Goal: Task Accomplishment & Management: Manage account settings

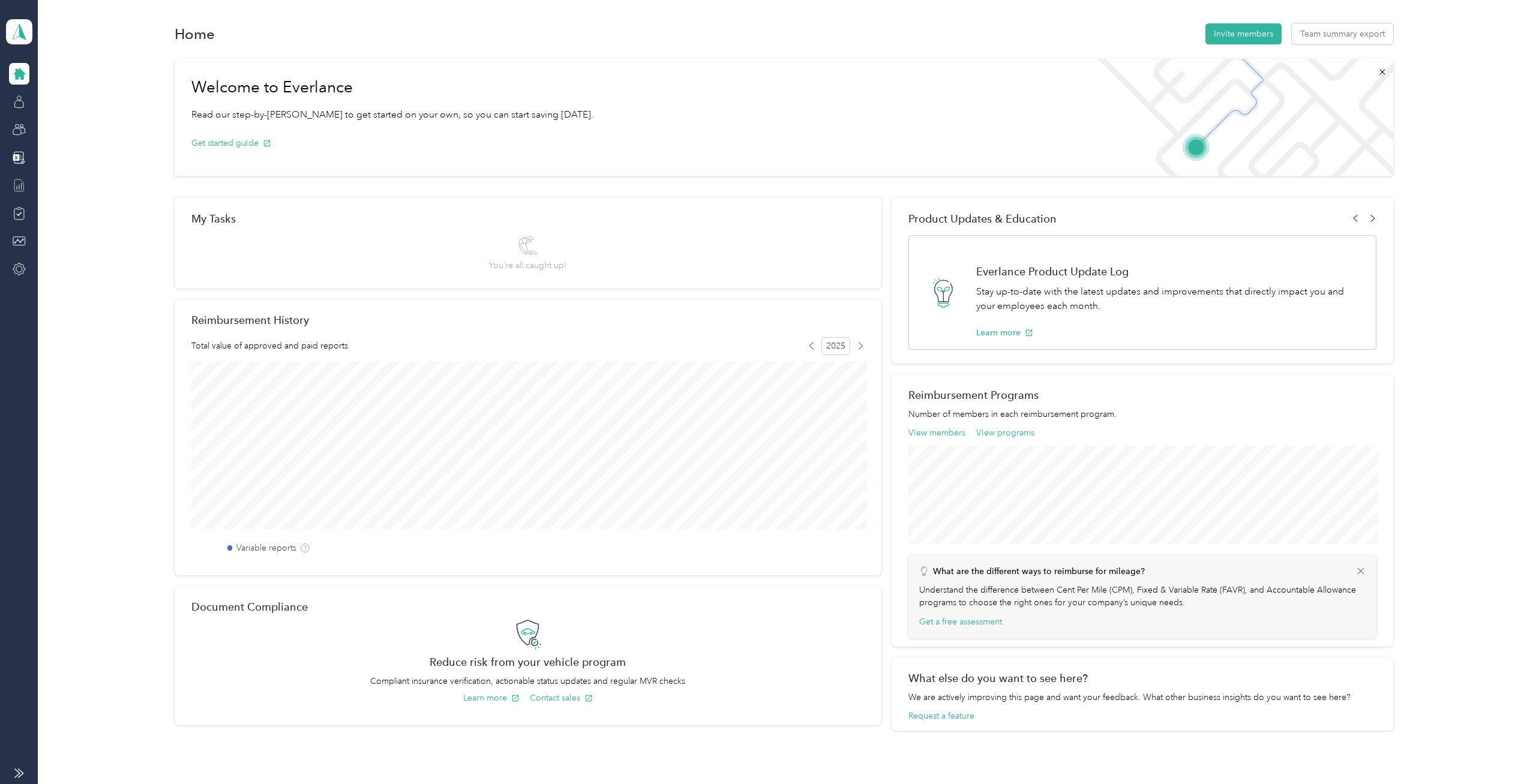
click at [24, 181] on icon at bounding box center [19, 185] width 13 height 13
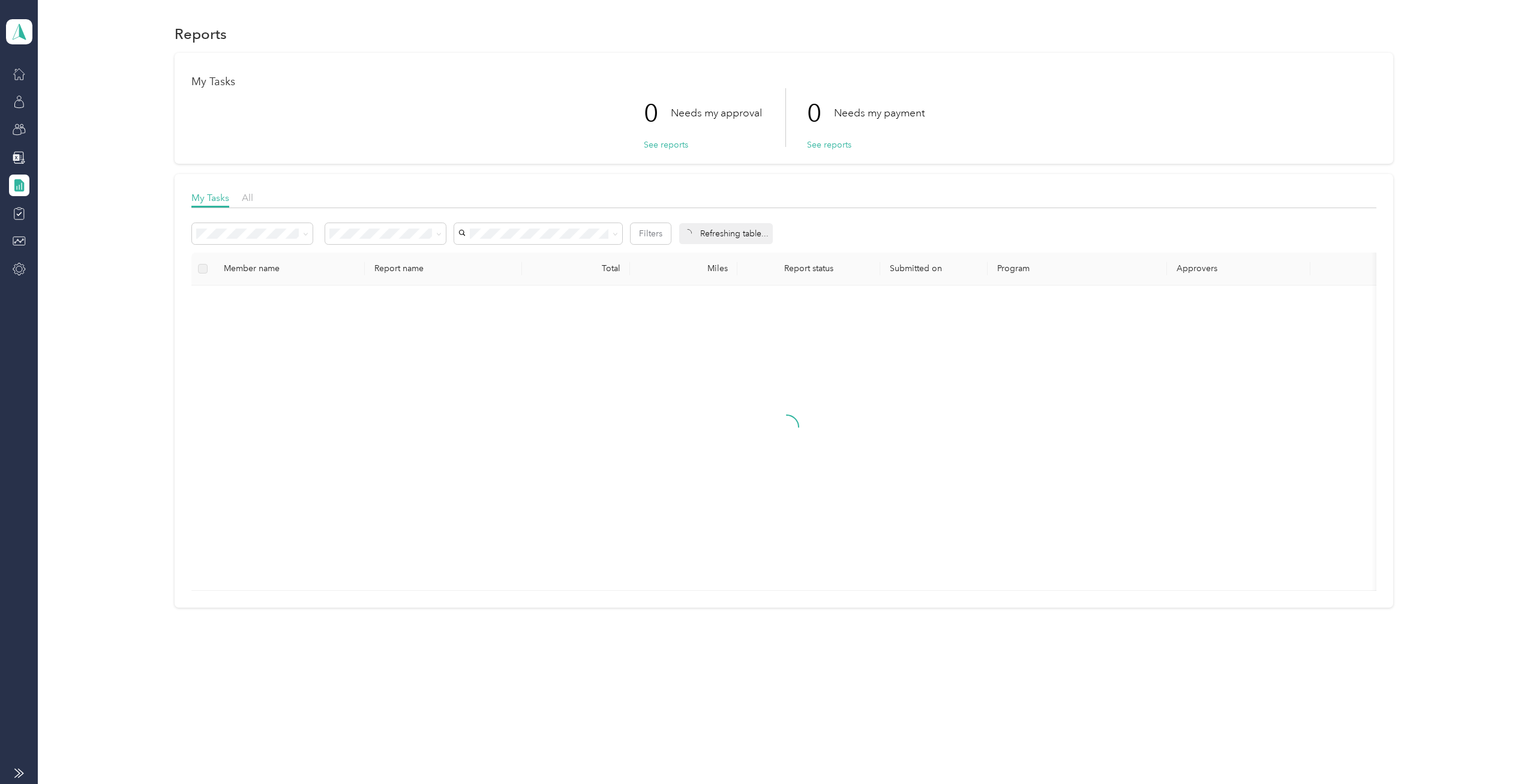
click at [242, 200] on div "My Tasks All" at bounding box center [784, 199] width 1185 height 17
click at [251, 198] on span "All" at bounding box center [248, 198] width 12 height 12
click at [395, 295] on div "Needs payment" at bounding box center [386, 298] width 104 height 13
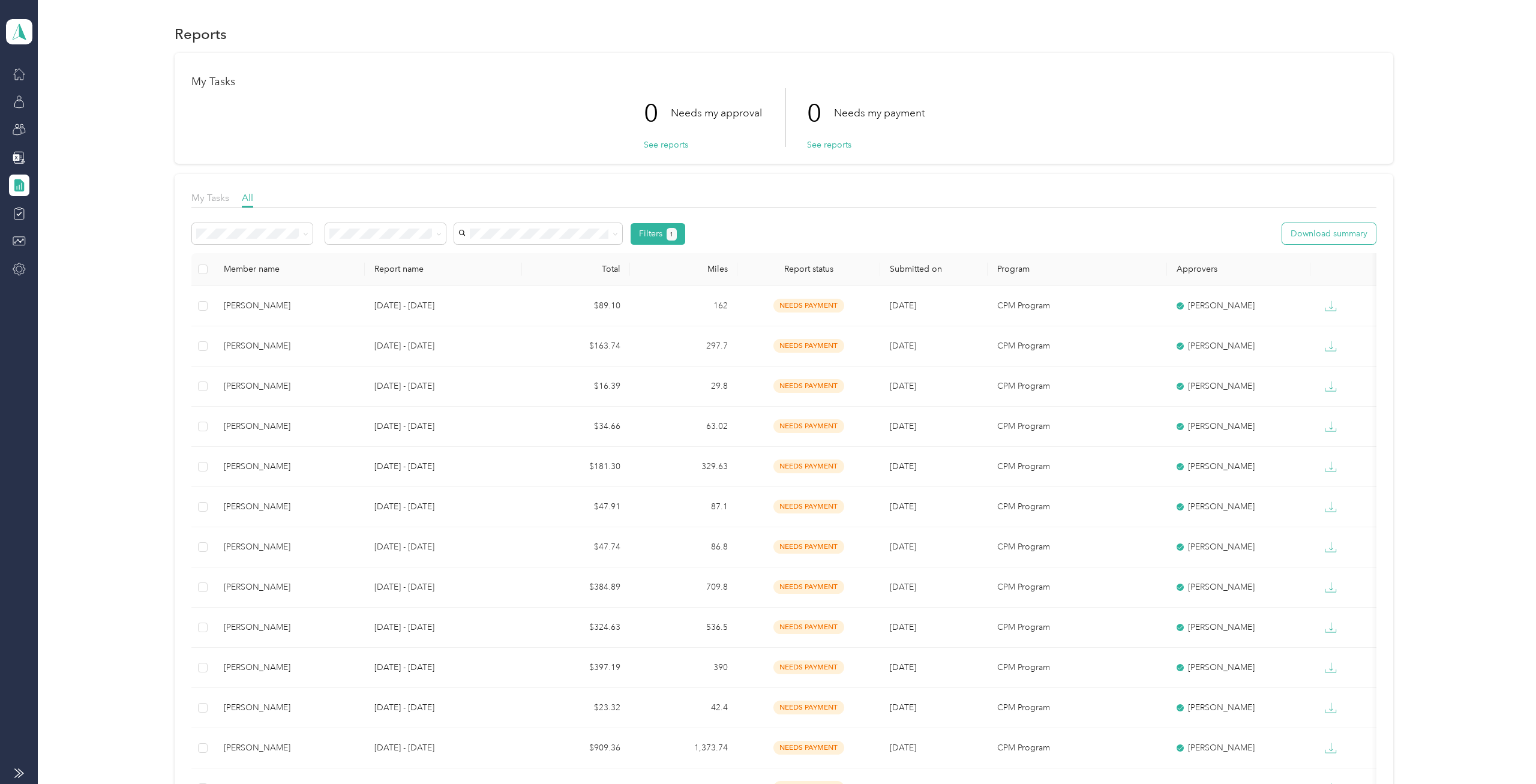
click at [1355, 232] on button "Download summary" at bounding box center [1329, 233] width 94 height 21
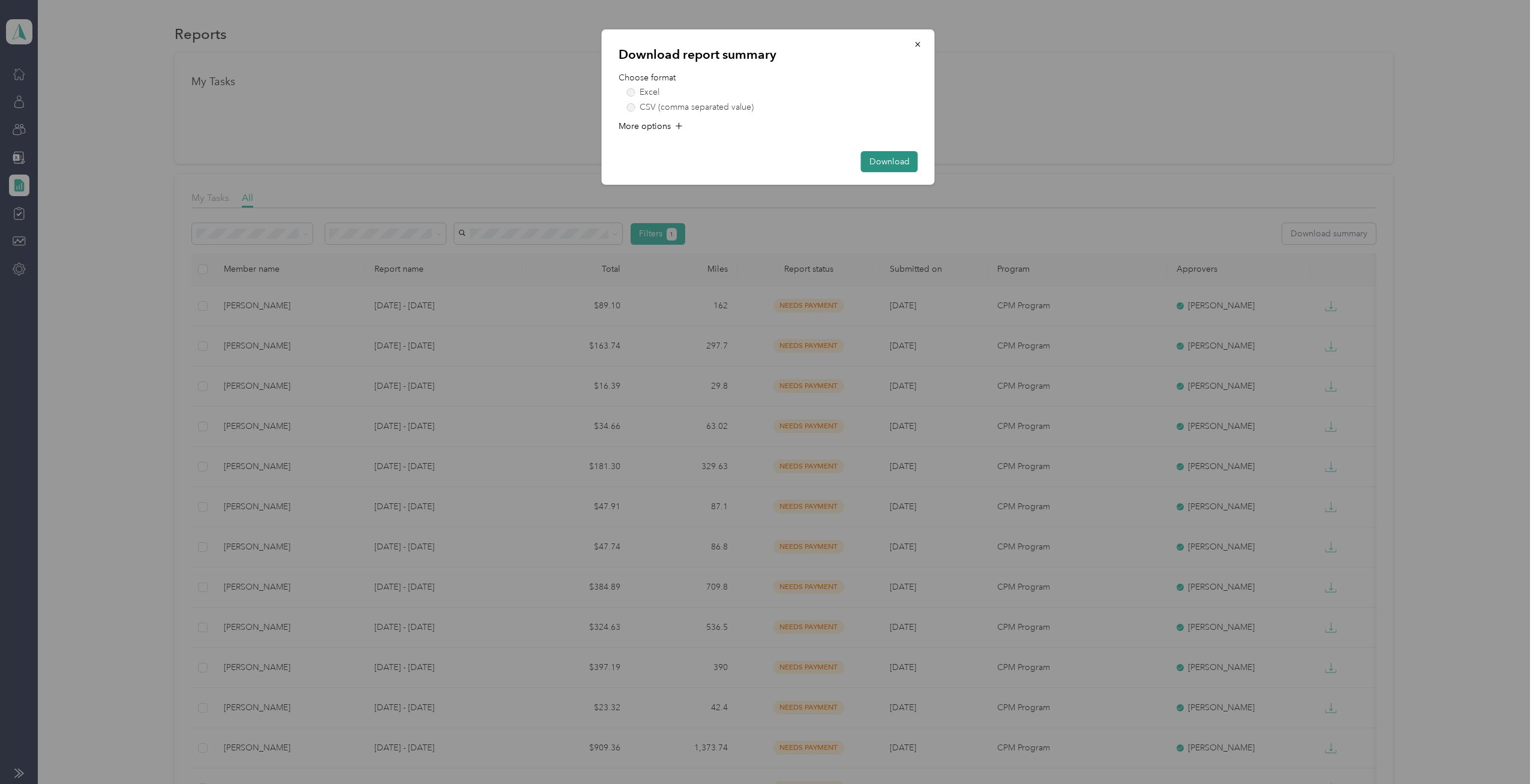
click at [896, 160] on button "Download" at bounding box center [889, 161] width 57 height 21
